Goal: Browse casually: Explore the website without a specific task or goal

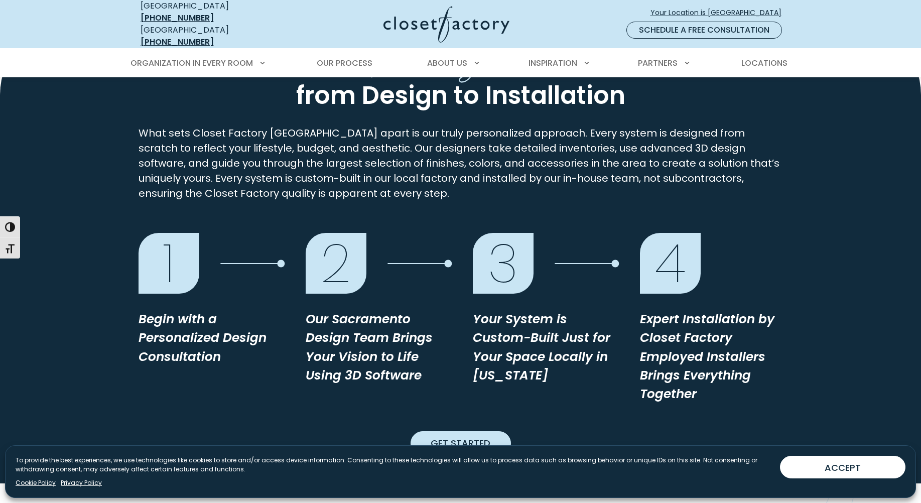
scroll to position [1204, 0]
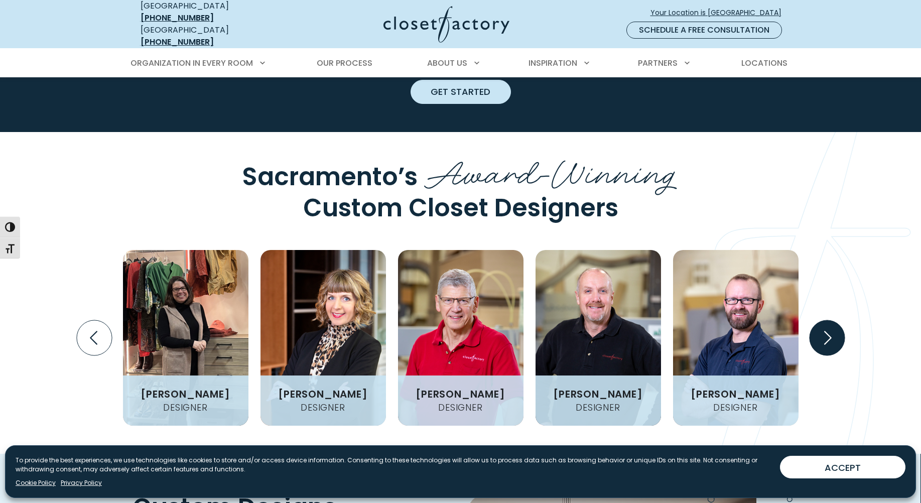
click at [837, 320] on icon "Next slide" at bounding box center [826, 337] width 35 height 35
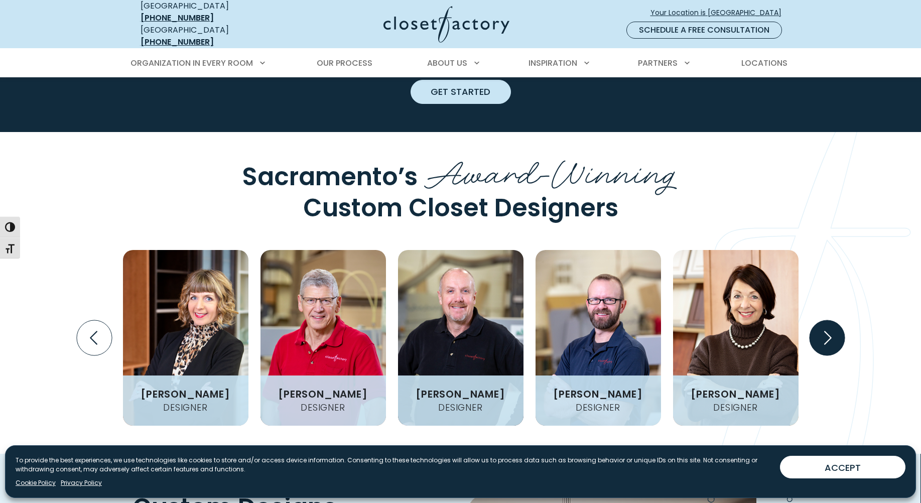
click at [837, 320] on icon "Next slide" at bounding box center [826, 337] width 35 height 35
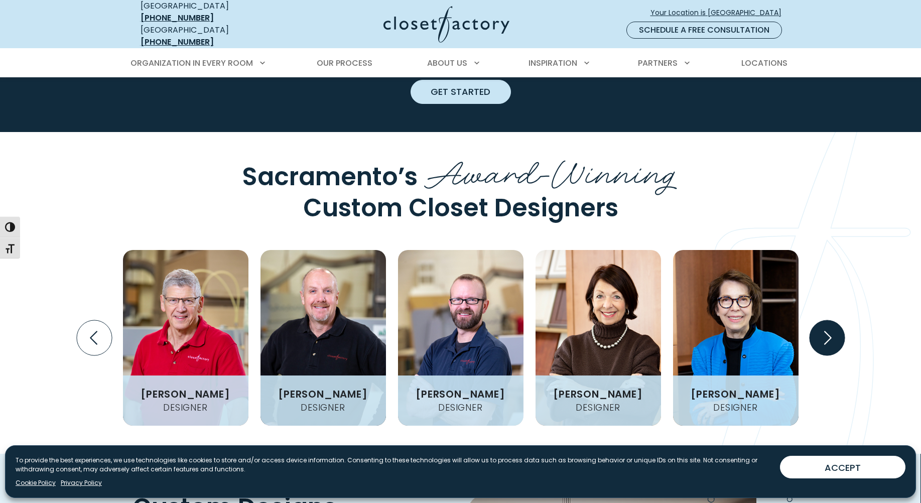
click at [837, 320] on icon "Next slide" at bounding box center [826, 337] width 35 height 35
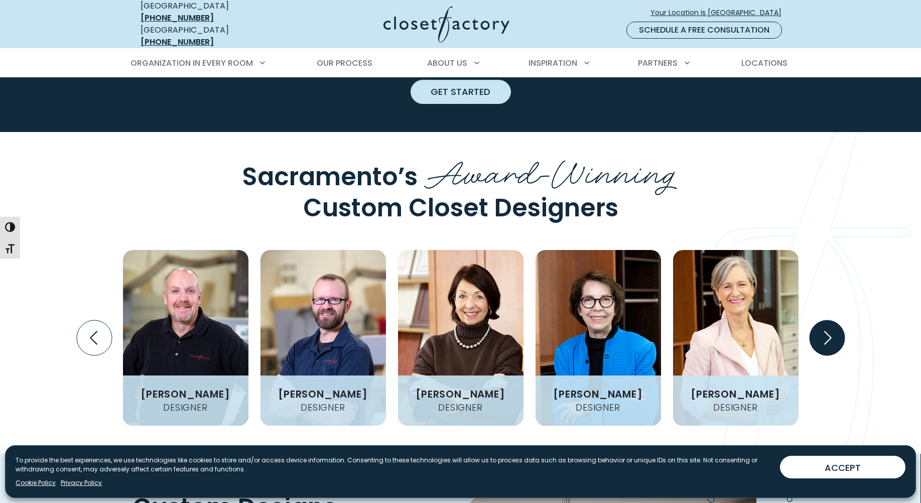
click at [837, 320] on icon "Next slide" at bounding box center [826, 337] width 35 height 35
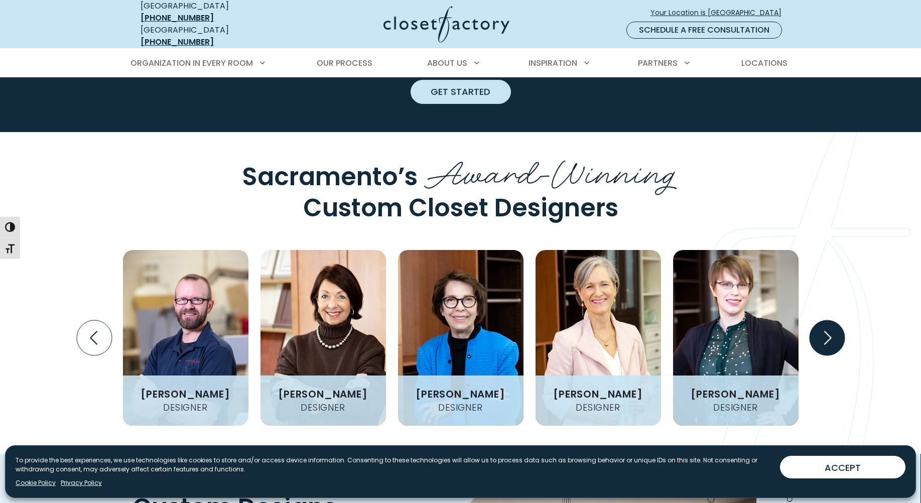
click at [837, 320] on icon "Next slide" at bounding box center [826, 337] width 35 height 35
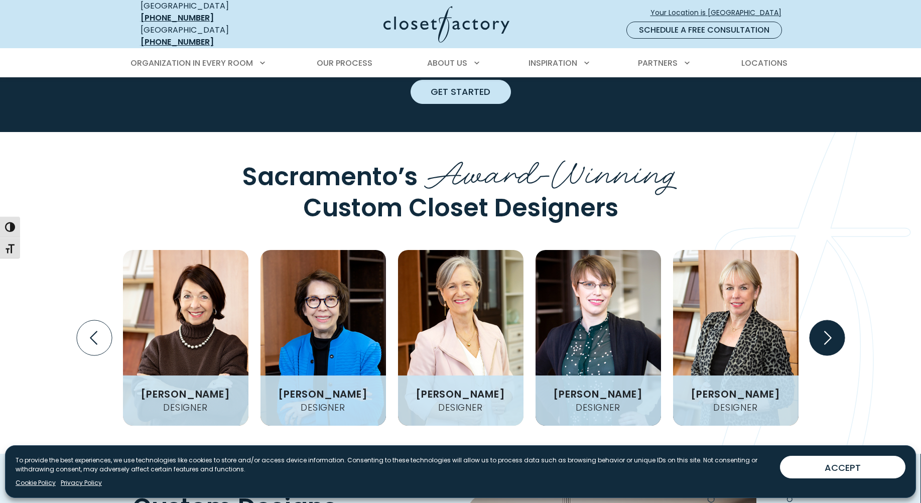
click at [836, 320] on icon "Next slide" at bounding box center [826, 337] width 35 height 35
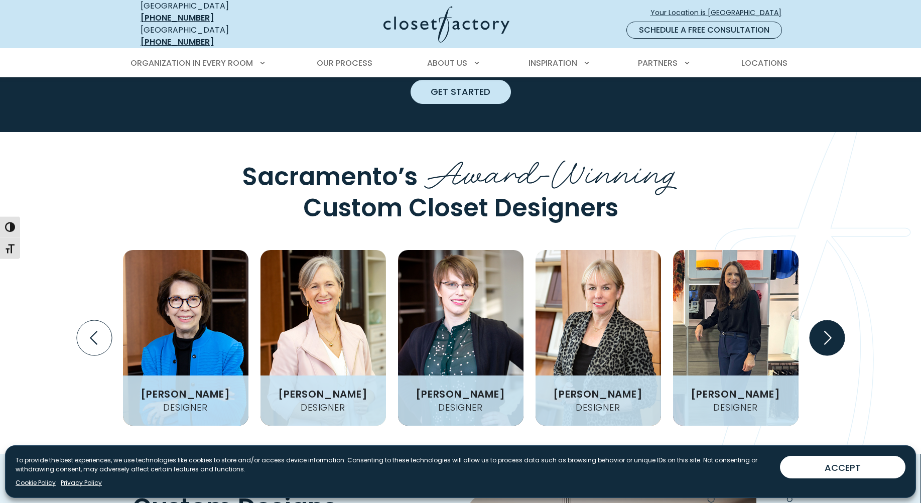
click at [832, 320] on icon "Next slide" at bounding box center [826, 337] width 35 height 35
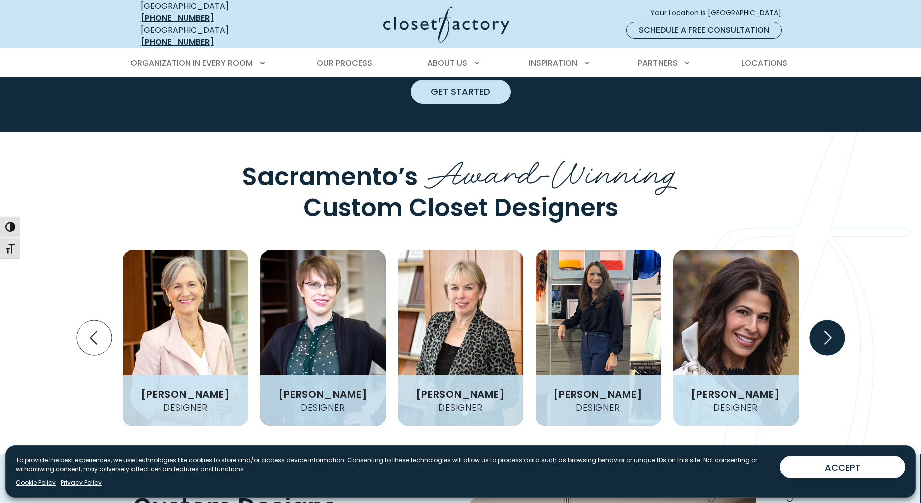
click at [831, 320] on icon "Next slide" at bounding box center [826, 337] width 35 height 35
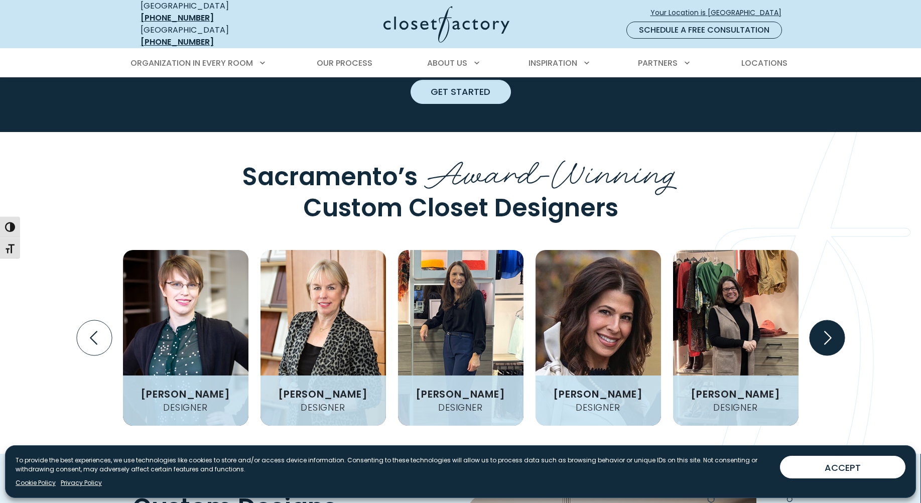
click at [831, 320] on icon "Next slide" at bounding box center [826, 337] width 35 height 35
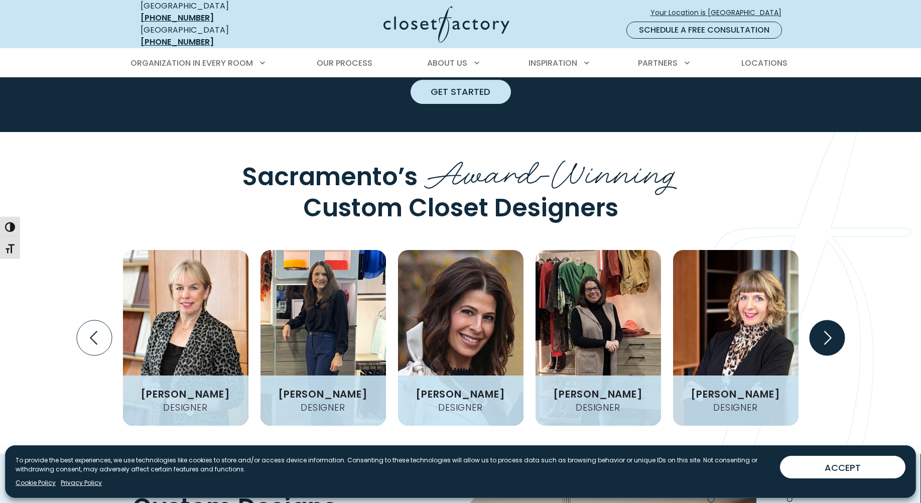
click at [831, 320] on icon "Next slide" at bounding box center [826, 337] width 35 height 35
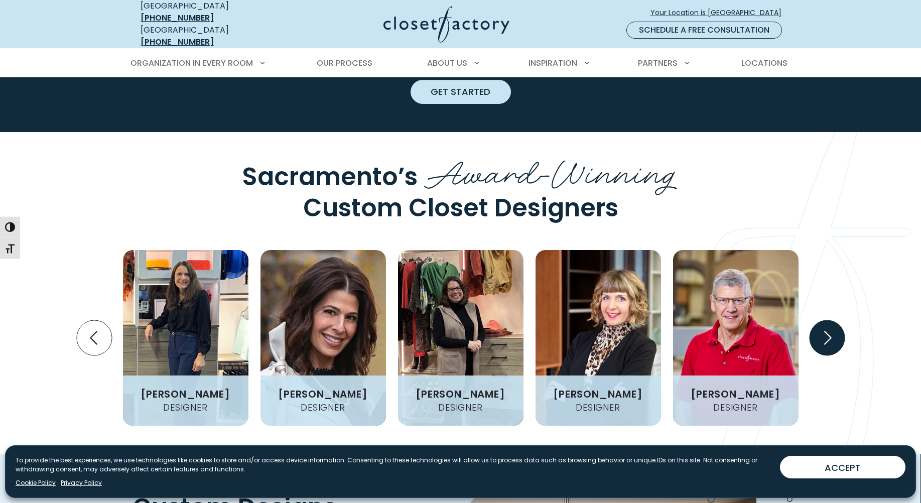
click at [831, 320] on icon "Next slide" at bounding box center [826, 337] width 35 height 35
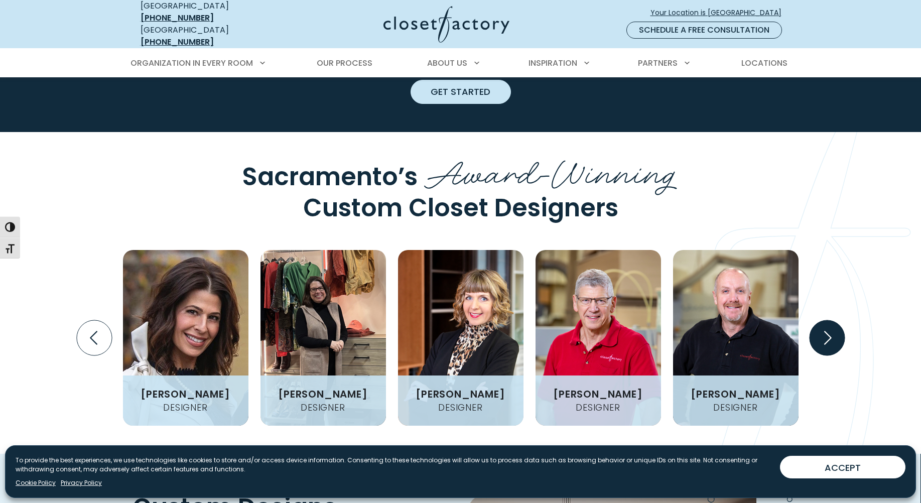
click at [831, 320] on icon "Next slide" at bounding box center [826, 337] width 35 height 35
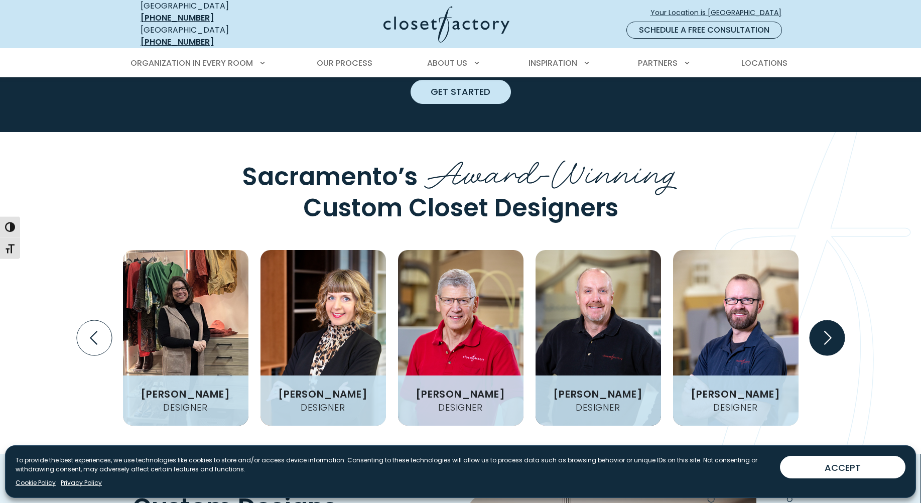
click at [831, 320] on icon "Next slide" at bounding box center [826, 337] width 35 height 35
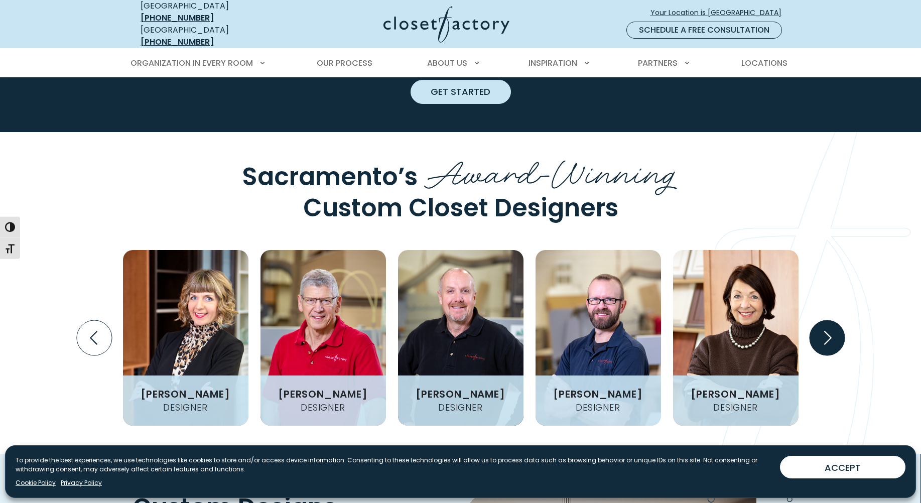
click at [831, 320] on icon "Next slide" at bounding box center [826, 337] width 35 height 35
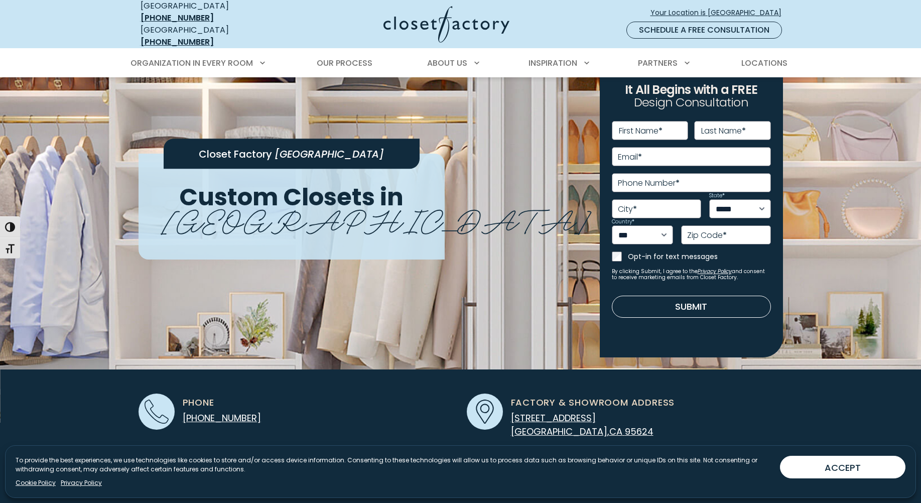
scroll to position [0, 0]
